Goal: Go to known website: Access a specific website the user already knows

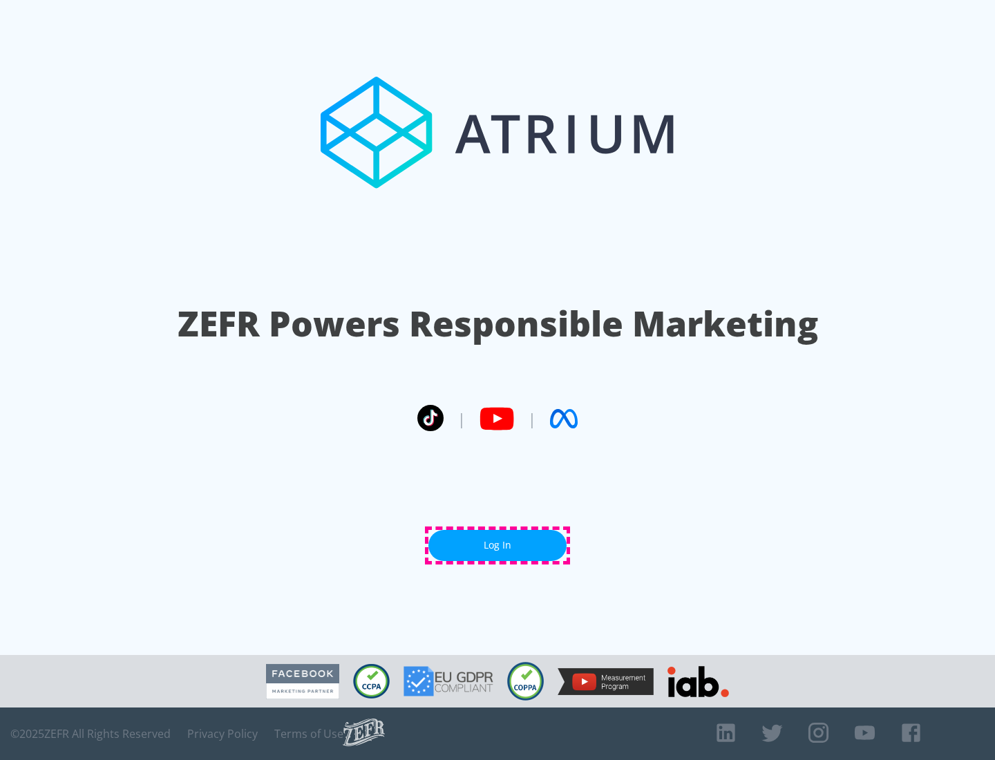
click at [498, 545] on link "Log In" at bounding box center [497, 545] width 138 height 31
